Goal: Task Accomplishment & Management: Manage account settings

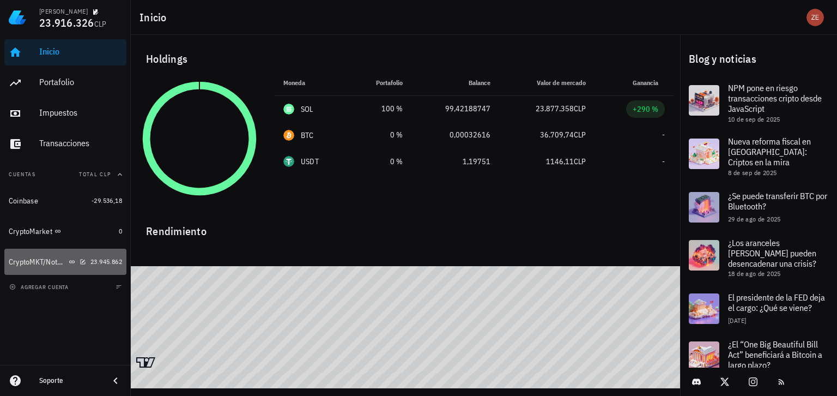
click at [34, 260] on div "CryptoMKT/NotBank" at bounding box center [38, 261] width 58 height 9
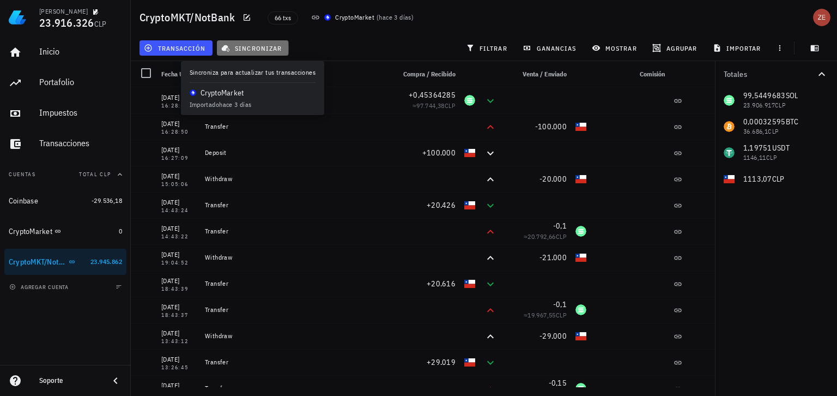
click at [256, 48] on span "sincronizar" at bounding box center [252, 48] width 58 height 9
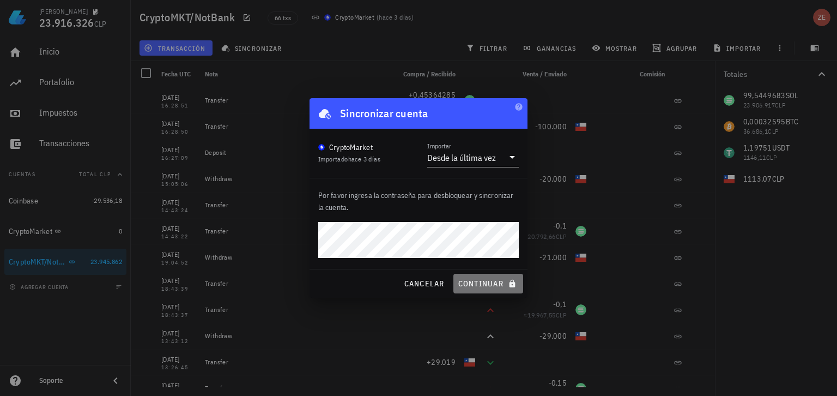
click at [485, 290] on button "continuar" at bounding box center [488, 284] width 70 height 20
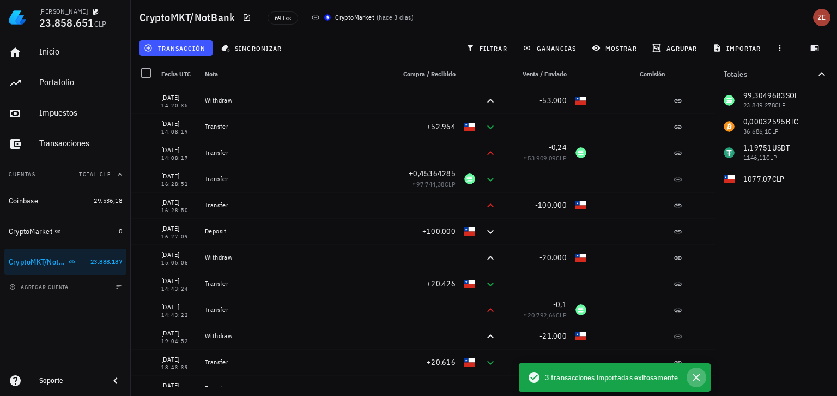
click at [698, 381] on icon "button" at bounding box center [696, 377] width 13 height 13
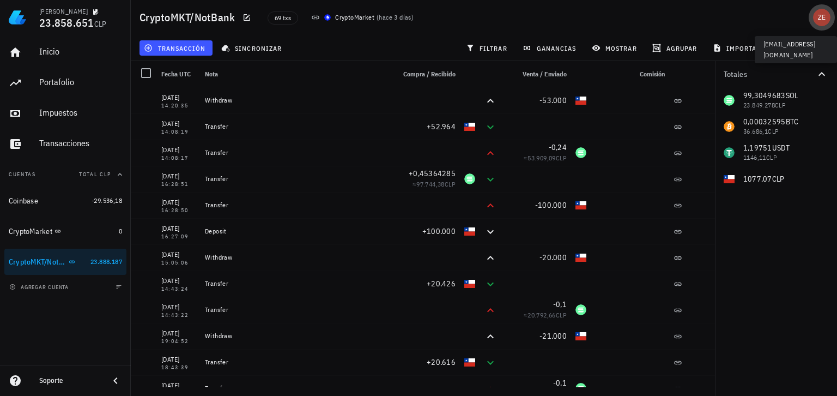
click at [820, 17] on div "avatar" at bounding box center [821, 17] width 17 height 17
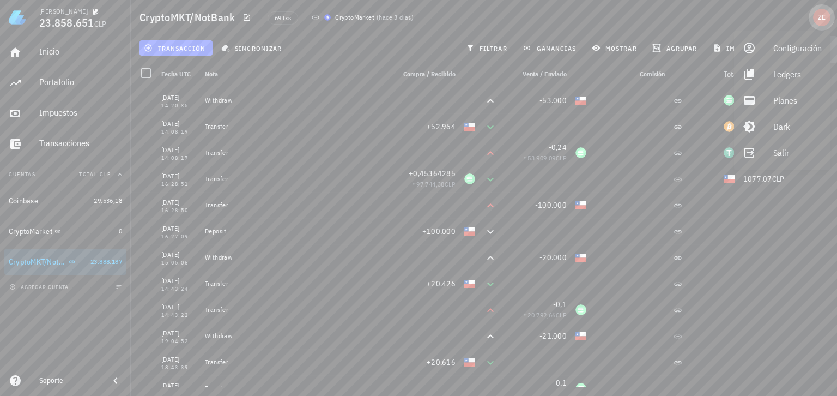
click at [817, 14] on div "avatar" at bounding box center [821, 17] width 17 height 17
click at [821, 21] on div "avatar" at bounding box center [821, 17] width 17 height 17
click at [779, 153] on div "Salir" at bounding box center [797, 153] width 49 height 22
